Goal: Check status: Check status

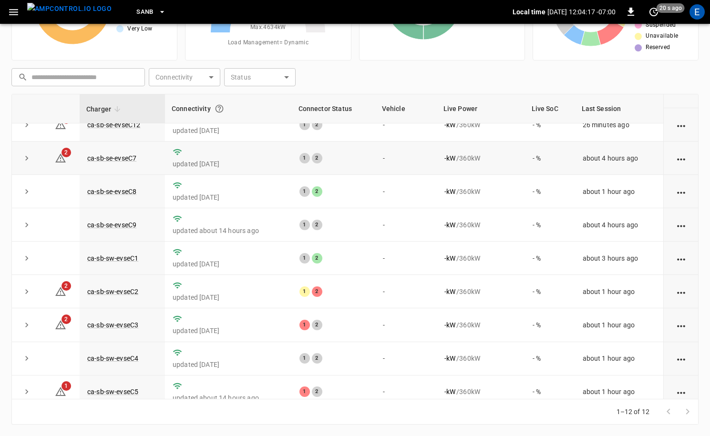
scroll to position [125, 0]
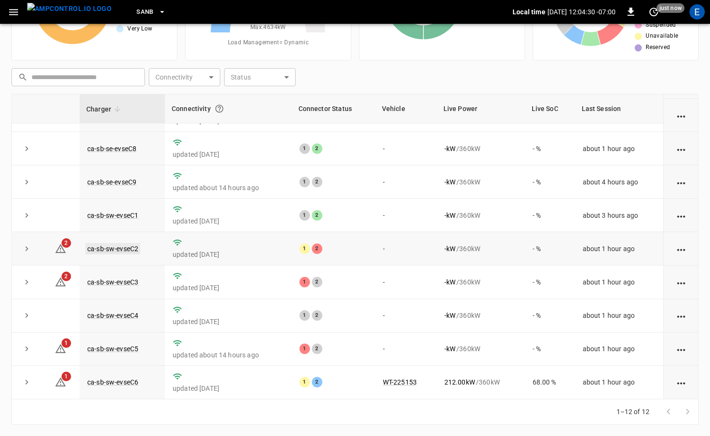
click at [130, 247] on link "ca-sb-sw-evseC2" at bounding box center [112, 248] width 55 height 11
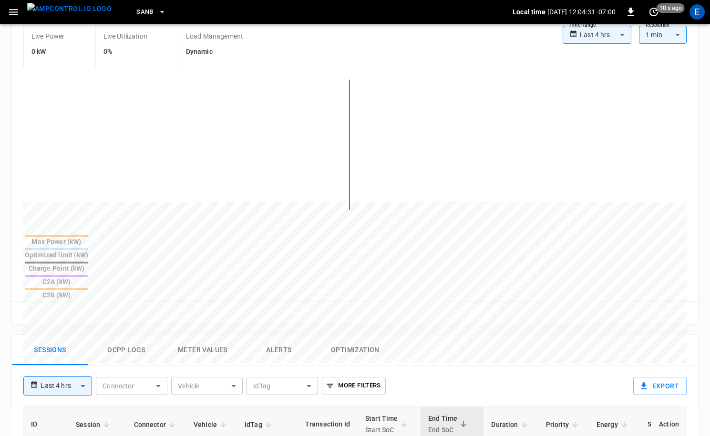
scroll to position [460, 0]
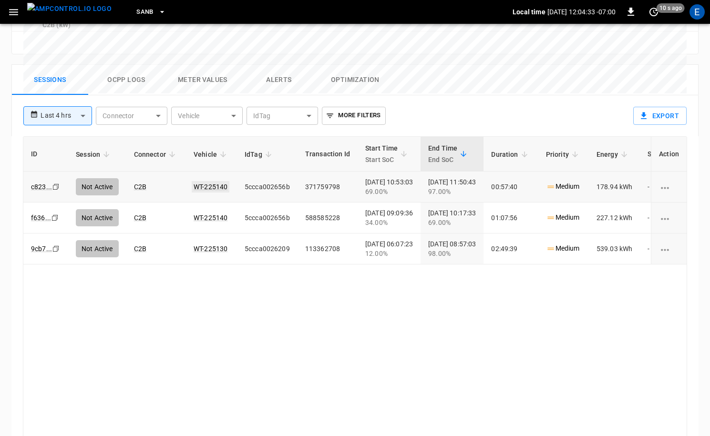
click at [213, 181] on link "WT-225140" at bounding box center [211, 186] width 38 height 11
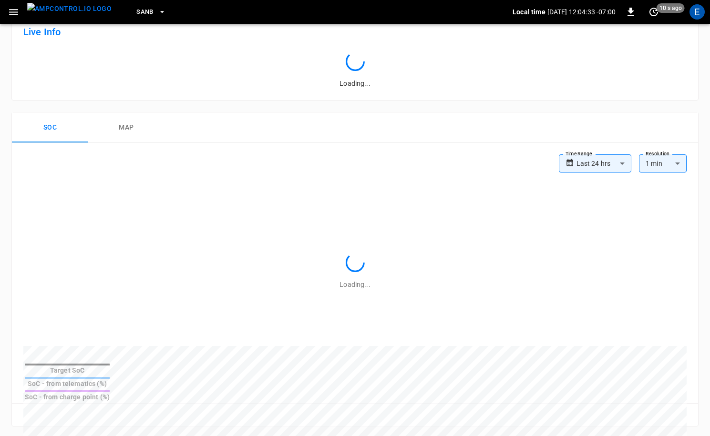
scroll to position [460, 0]
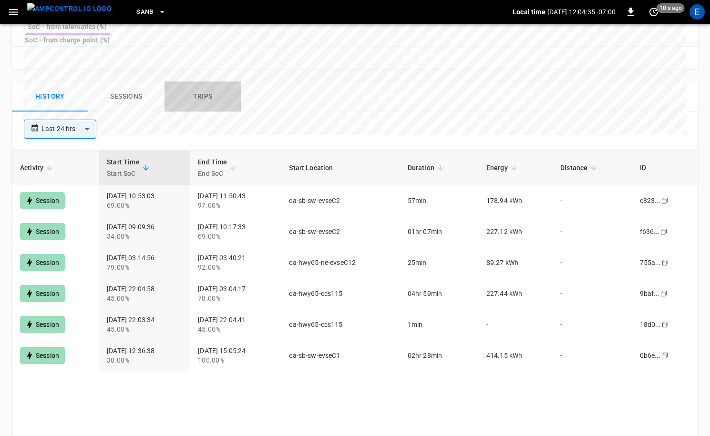
click at [178, 82] on button "Trips" at bounding box center [203, 97] width 76 height 31
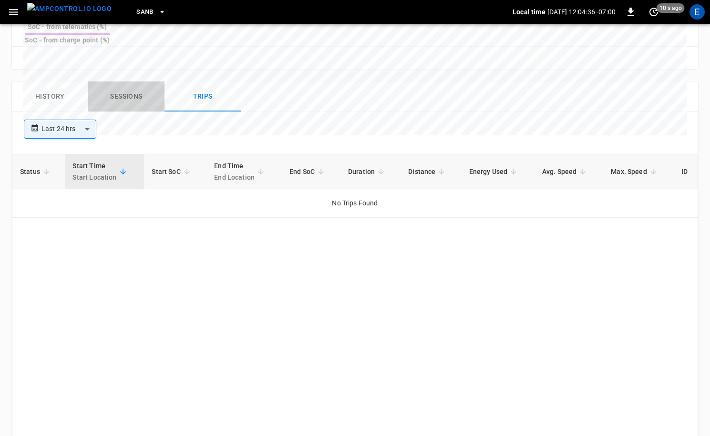
drag, startPoint x: 121, startPoint y: 66, endPoint x: 103, endPoint y: 59, distance: 18.9
click at [121, 82] on button "Sessions" at bounding box center [126, 97] width 76 height 31
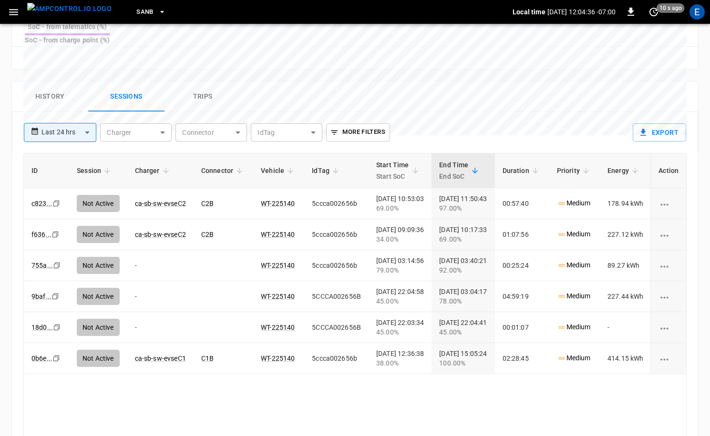
drag, startPoint x: 68, startPoint y: 17, endPoint x: 77, endPoint y: 21, distance: 9.8
click at [68, 15] on img "menu" at bounding box center [69, 9] width 84 height 12
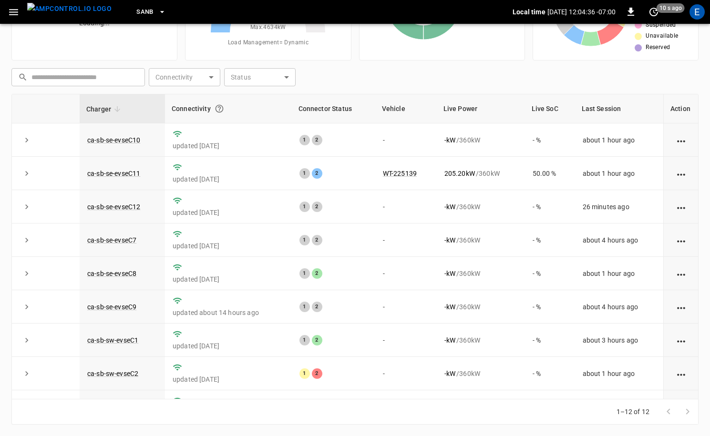
scroll to position [96, 0]
